Goal: Information Seeking & Learning: Find specific fact

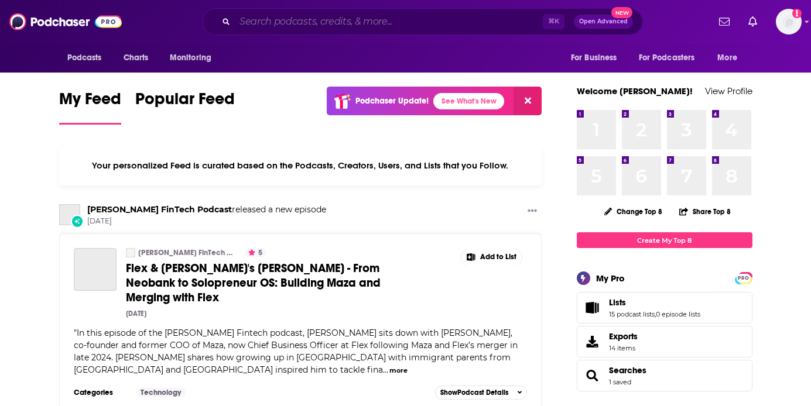
click at [307, 22] on input "Search podcasts, credits, & more..." at bounding box center [389, 21] width 308 height 19
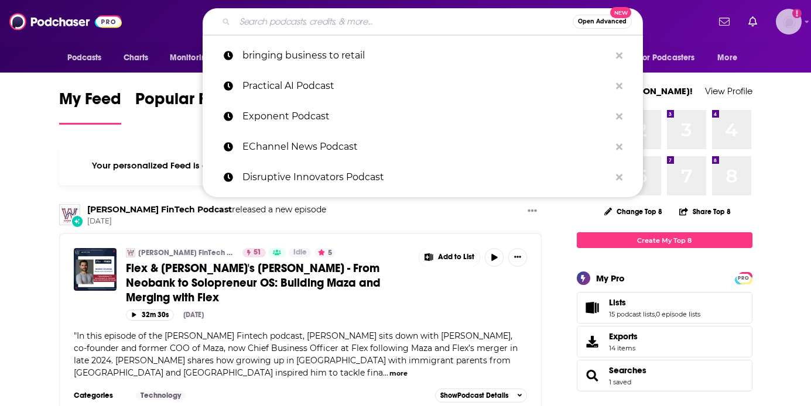
click at [784, 25] on img "Logged in as saraatspark" at bounding box center [789, 22] width 26 height 26
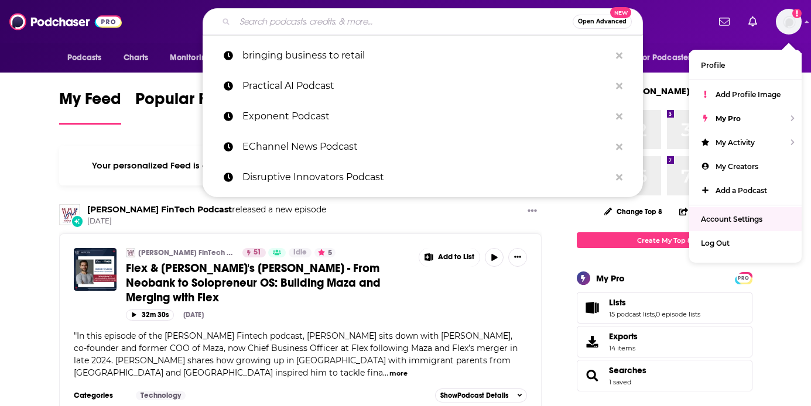
click at [345, 21] on input "Search podcasts, credits, & more..." at bounding box center [404, 21] width 338 height 19
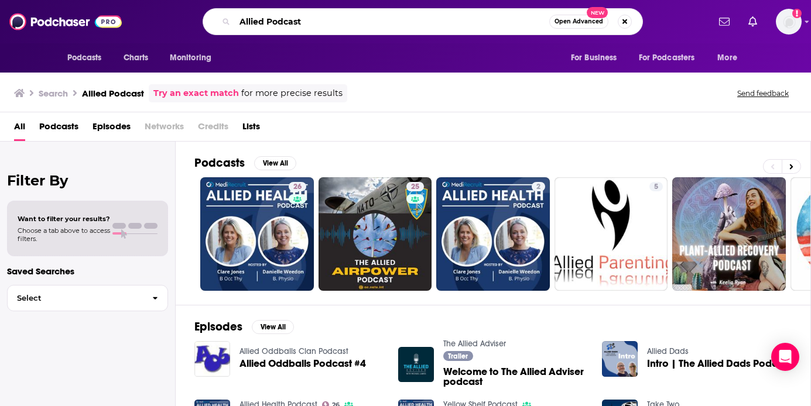
drag, startPoint x: 314, startPoint y: 19, endPoint x: 268, endPoint y: 19, distance: 45.7
click at [268, 19] on input "Allied Podcast" at bounding box center [392, 21] width 314 height 19
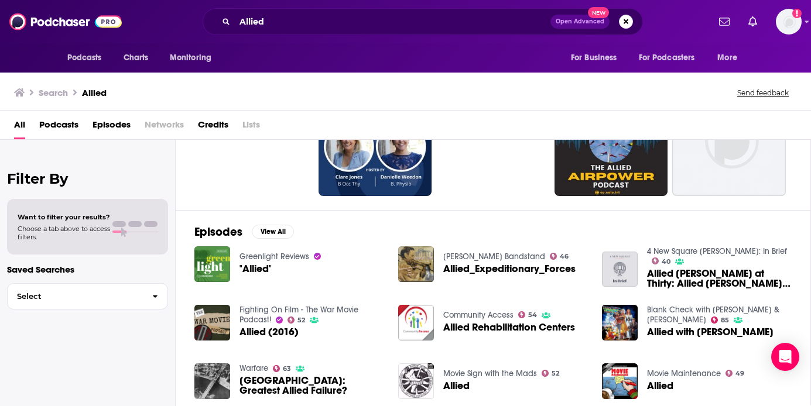
scroll to position [95, 0]
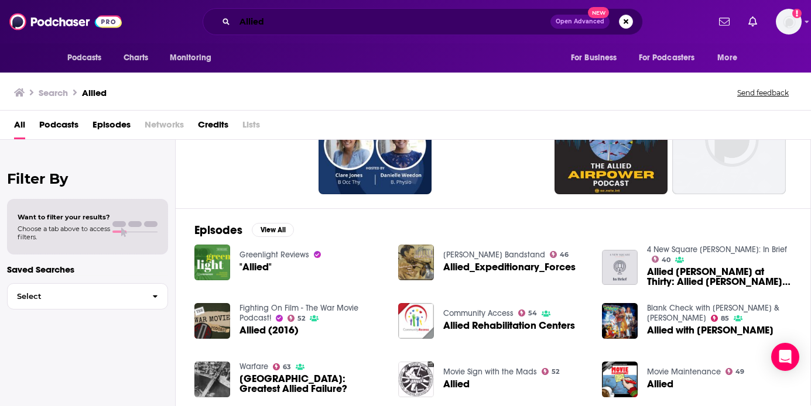
click at [285, 14] on input "Allied" at bounding box center [393, 21] width 316 height 19
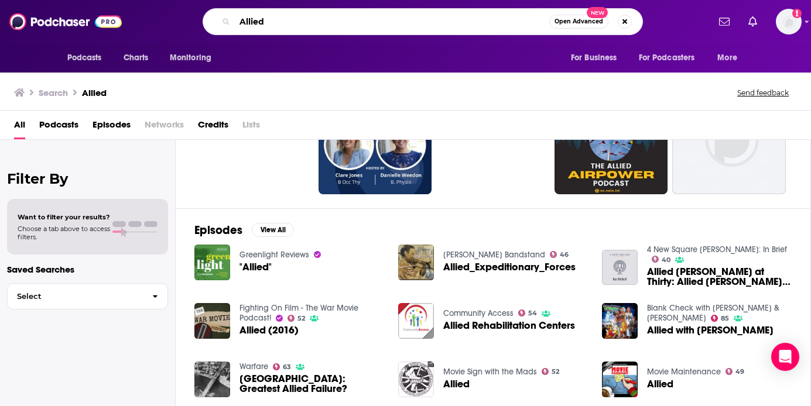
click at [287, 17] on input "Allied" at bounding box center [392, 21] width 314 height 19
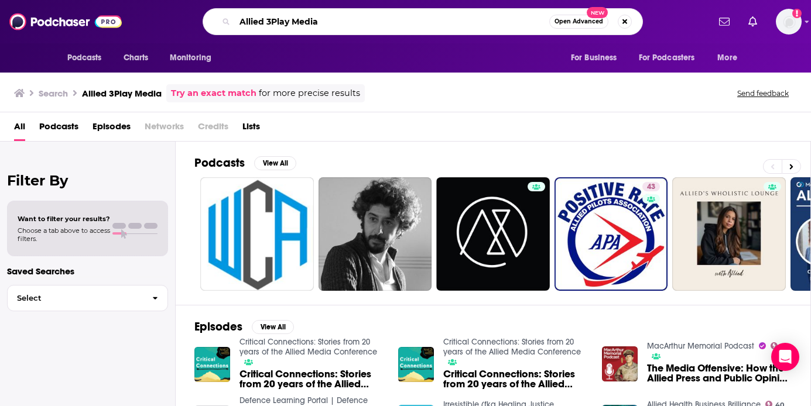
drag, startPoint x: 327, startPoint y: 21, endPoint x: 267, endPoint y: 22, distance: 60.3
click at [267, 22] on input "Allied 3Play Media" at bounding box center [392, 21] width 314 height 19
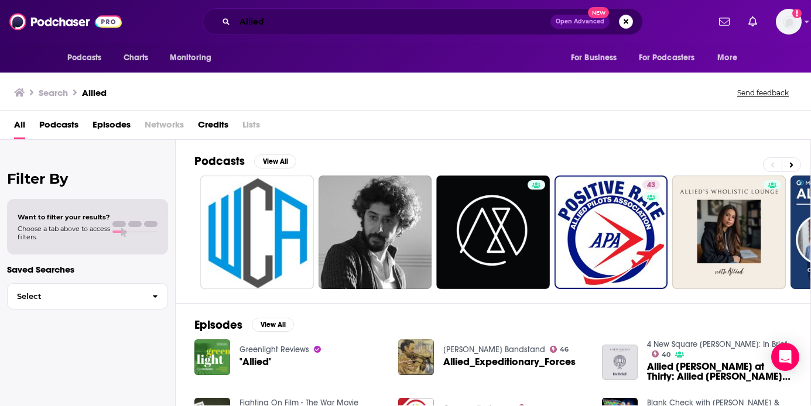
click at [298, 19] on input "Allied" at bounding box center [393, 21] width 316 height 19
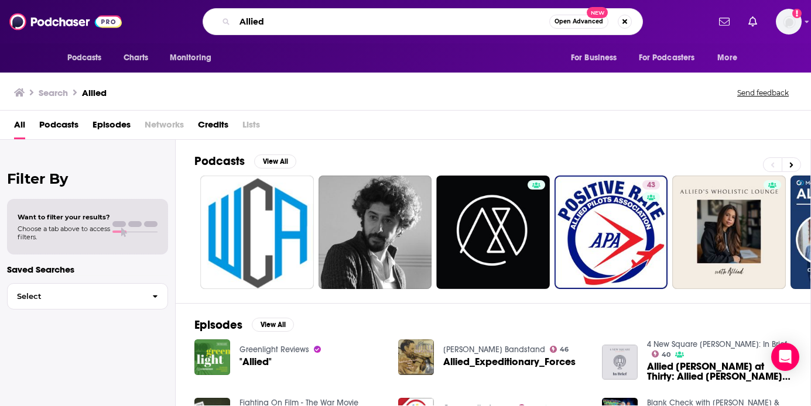
drag, startPoint x: 287, startPoint y: 22, endPoint x: 174, endPoint y: 18, distance: 112.5
click at [171, 22] on div "Allied Open Advanced New" at bounding box center [422, 21] width 571 height 27
paste input "The AbilityNet Podcast"
type input "The AbilityNet Podcast"
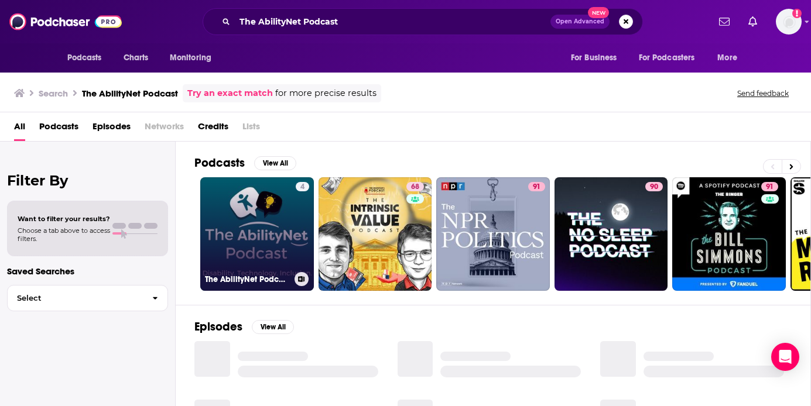
click at [268, 262] on link "4 The AbilityNet Podcast: Disability. Technology. Inclusion." at bounding box center [257, 234] width 114 height 114
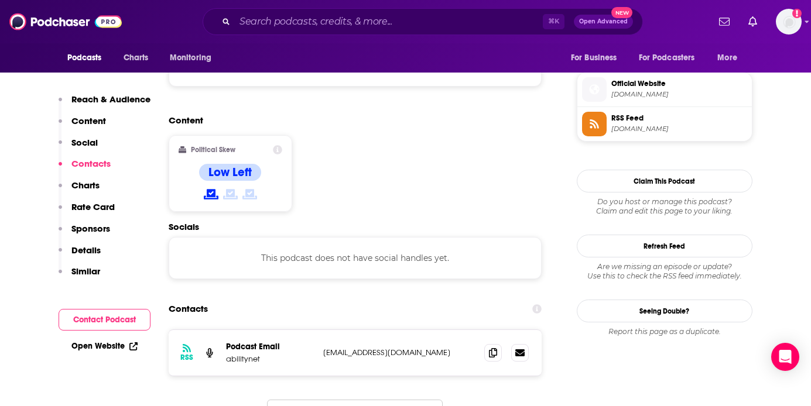
scroll to position [986, 0]
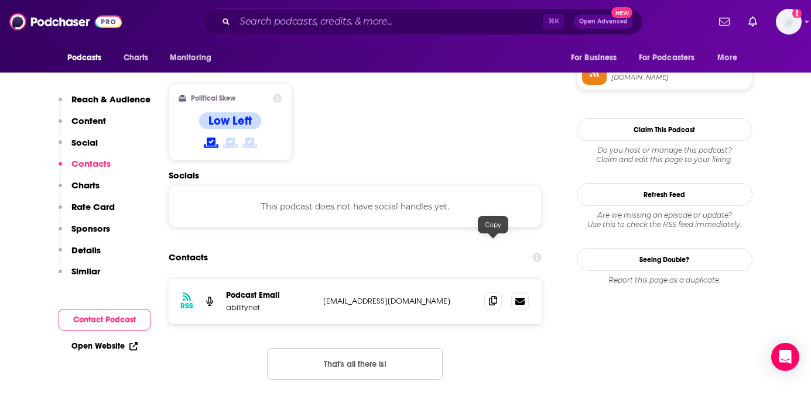
click at [495, 296] on icon at bounding box center [493, 300] width 8 height 9
